Goal: Task Accomplishment & Management: Manage account settings

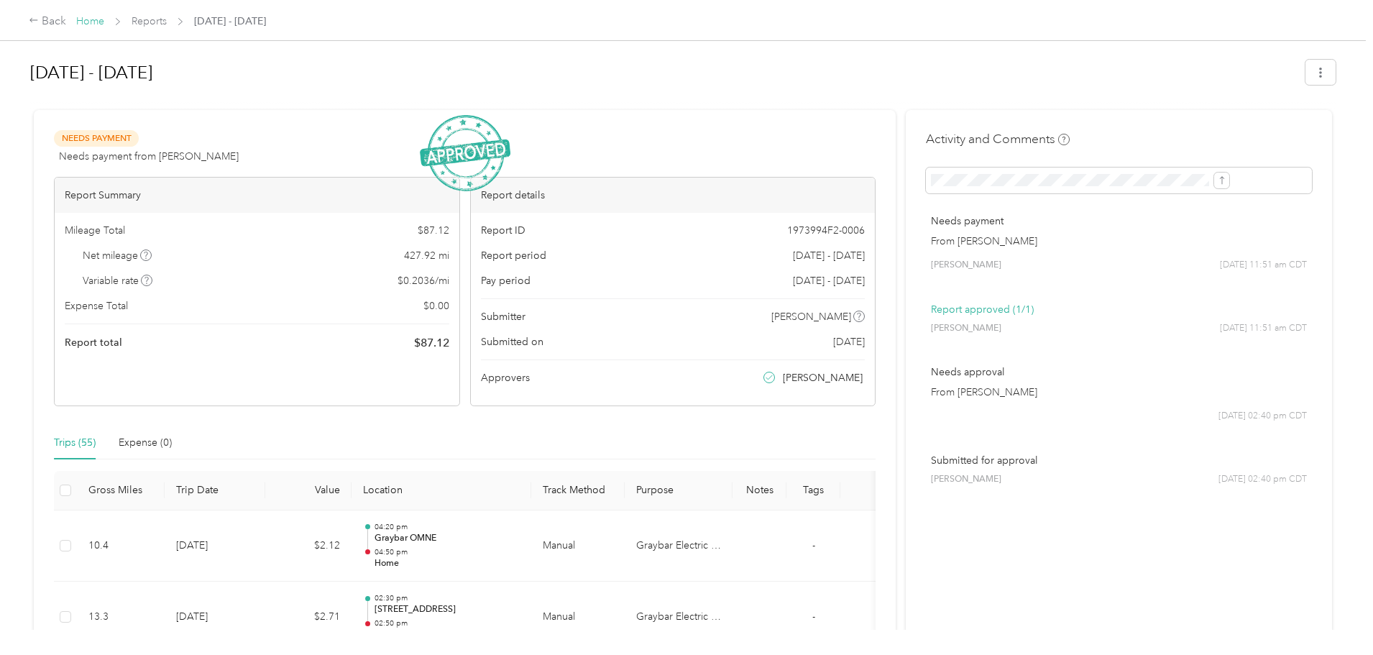
click at [104, 21] on link "Home" at bounding box center [90, 21] width 28 height 12
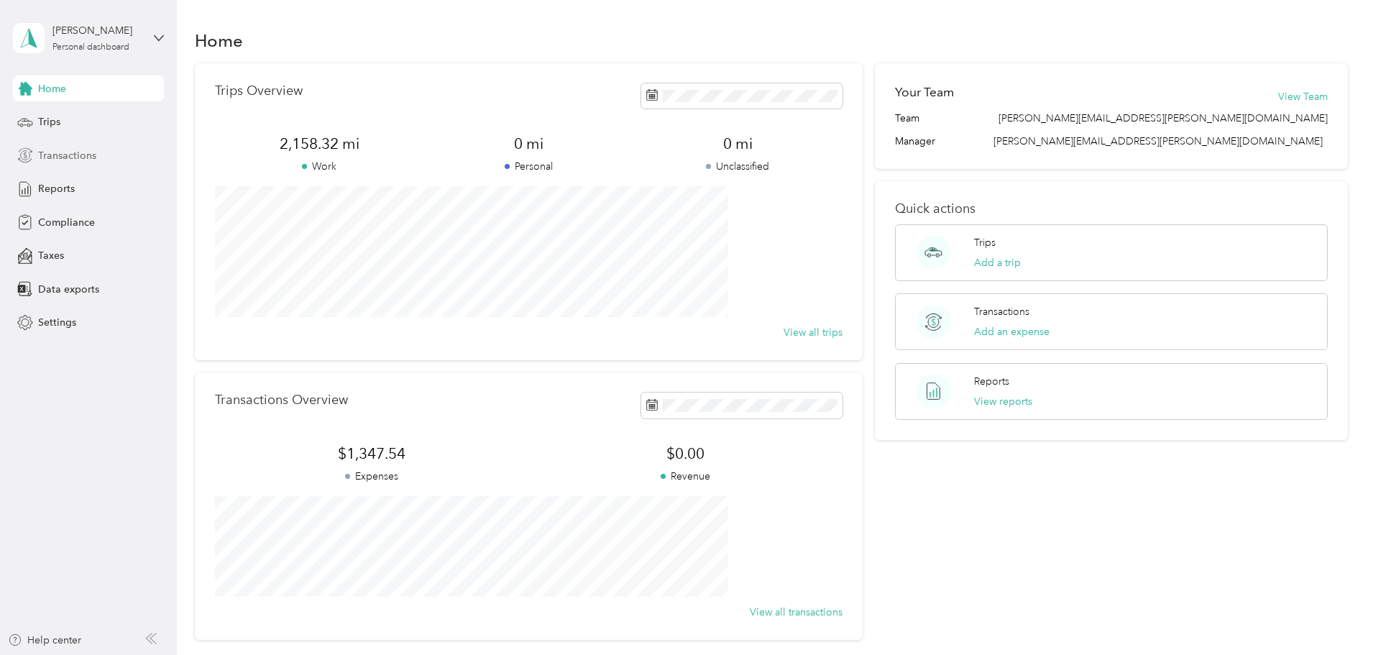
click at [76, 154] on span "Transactions" at bounding box center [67, 155] width 58 height 15
